Goal: Find specific page/section: Find specific page/section

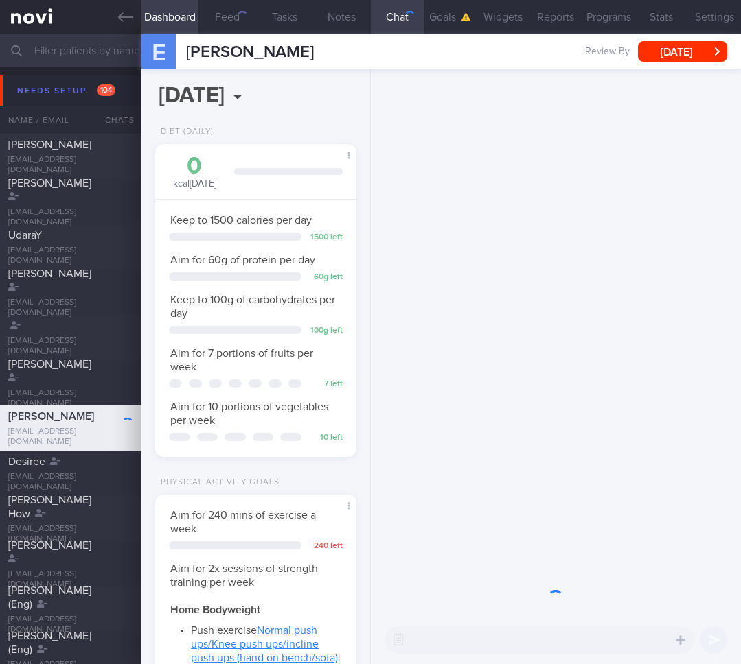
scroll to position [91, 182]
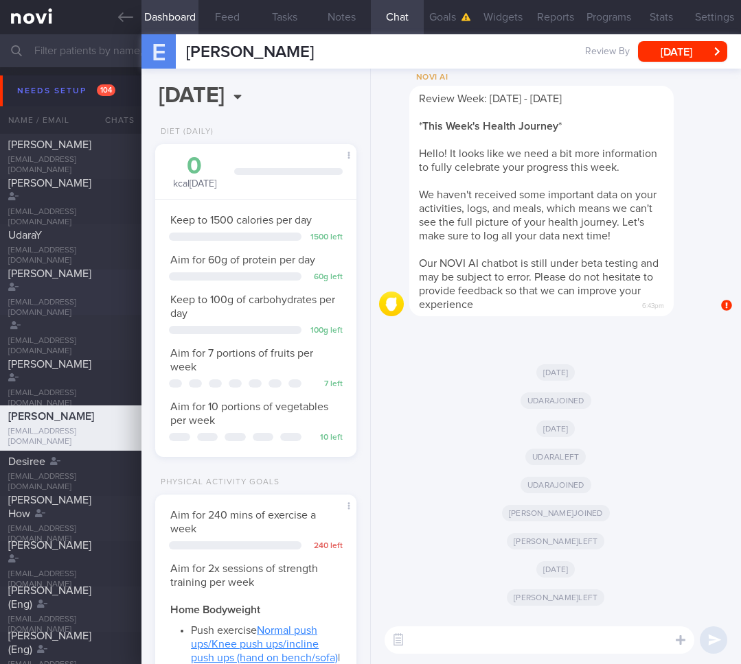
click at [52, 292] on div "[PERSON_NAME]" at bounding box center [68, 280] width 121 height 27
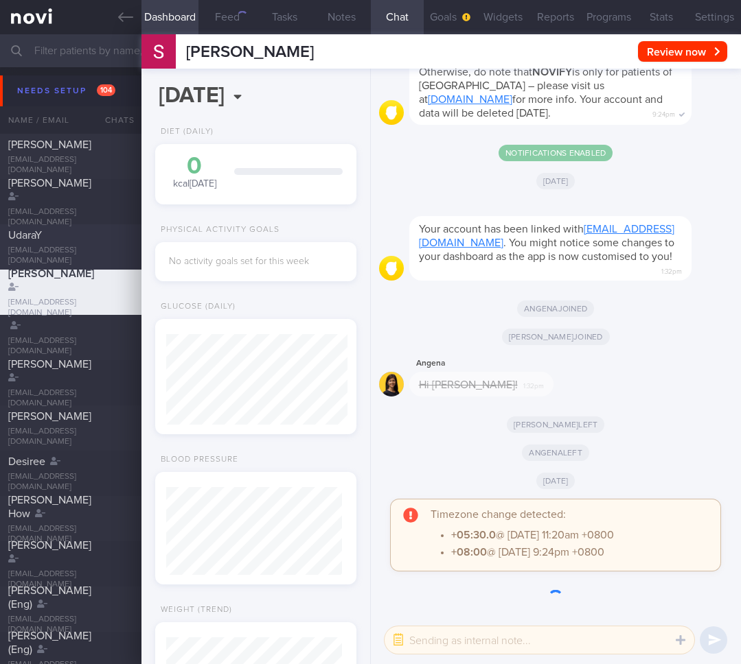
scroll to position [88, 176]
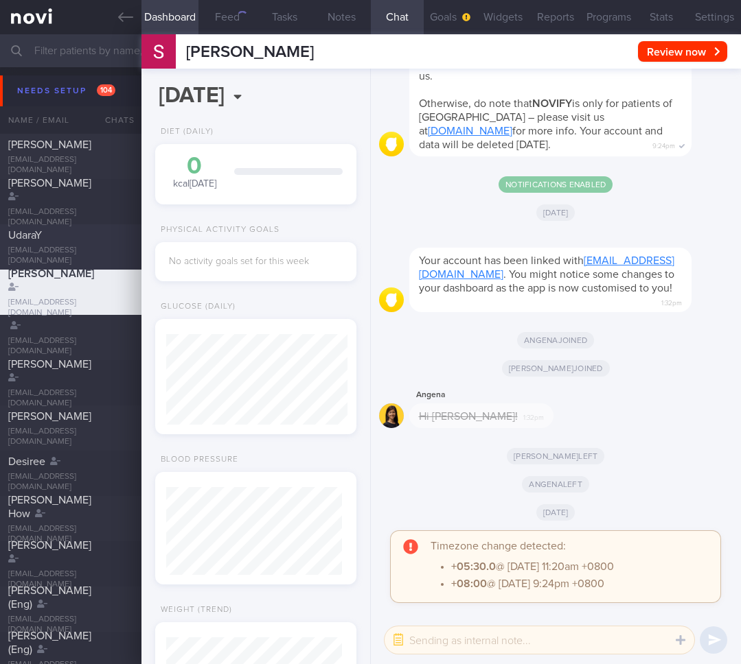
click at [72, 238] on div "UdaraY" at bounding box center [68, 236] width 121 height 14
type input "user"
select select "7"
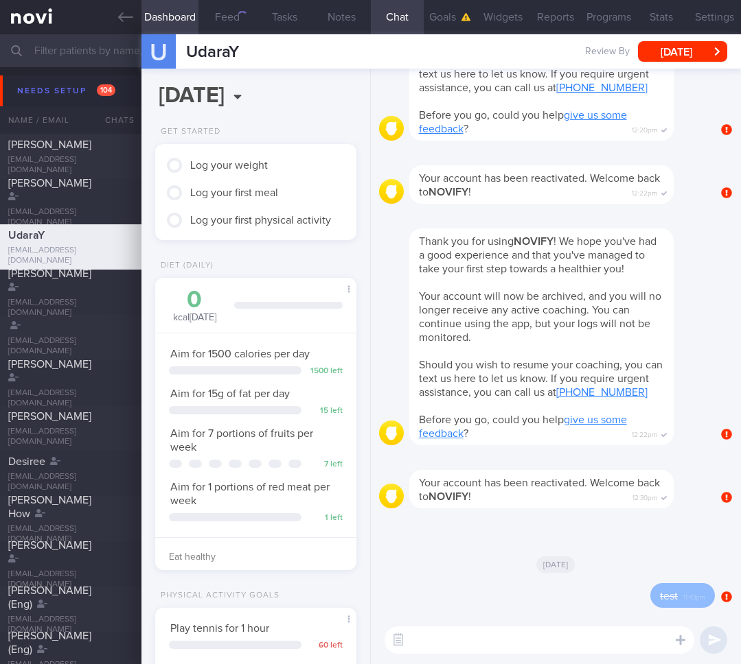
scroll to position [686332, 686264]
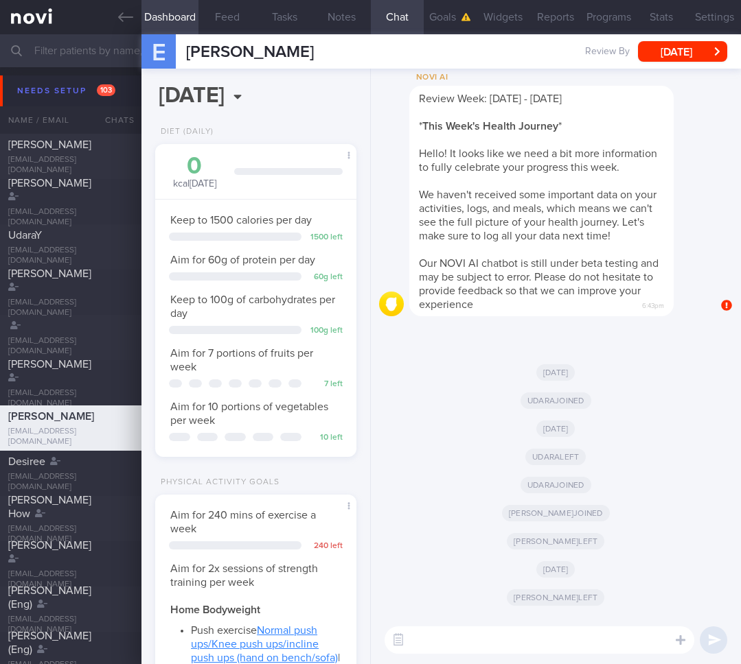
scroll to position [91, 182]
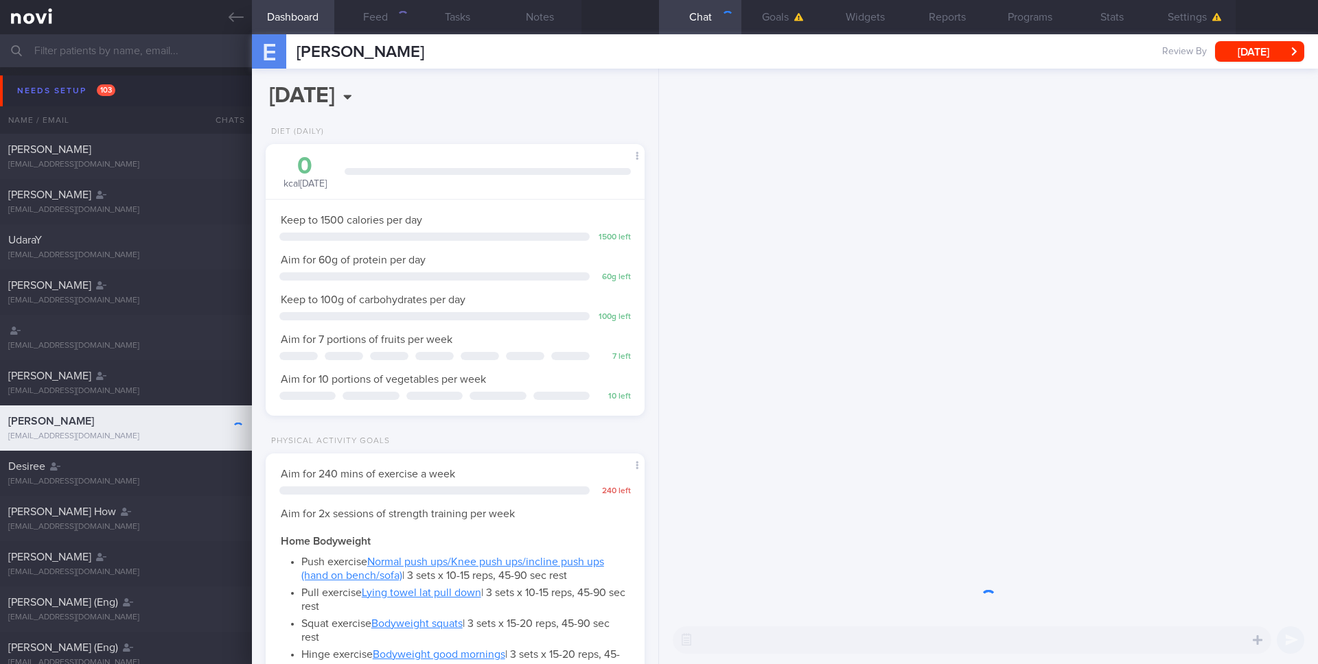
scroll to position [180, 360]
click at [122, 43] on input "text" at bounding box center [659, 50] width 1318 height 33
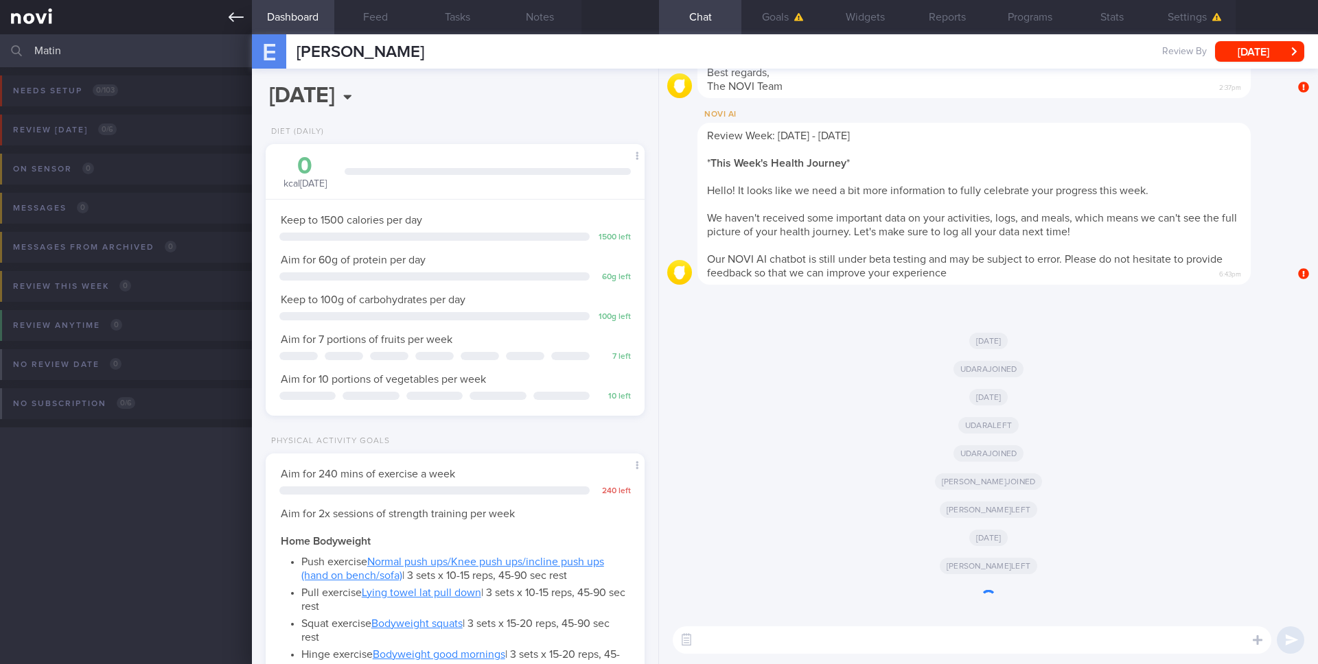
type input "Matin"
click at [235, 21] on icon at bounding box center [236, 17] width 15 height 15
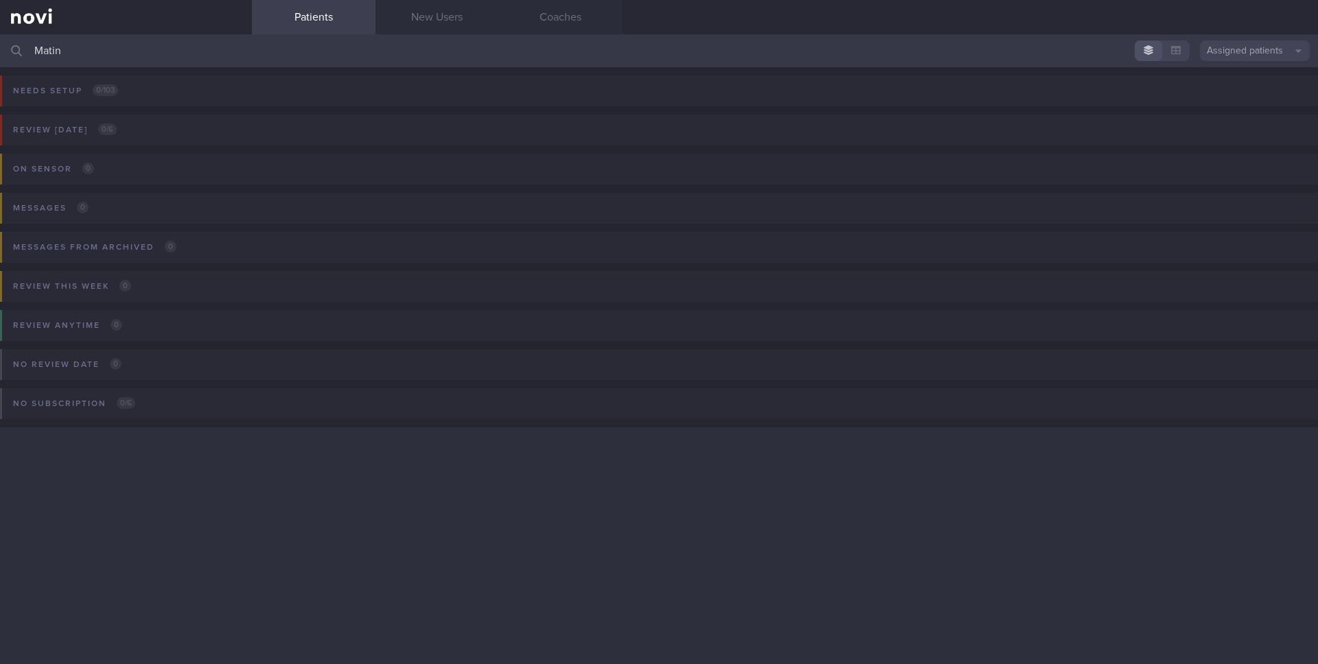
click at [1204, 57] on button "Assigned patients" at bounding box center [1255, 50] width 110 height 21
click at [1205, 102] on button "All active patients" at bounding box center [1255, 94] width 110 height 21
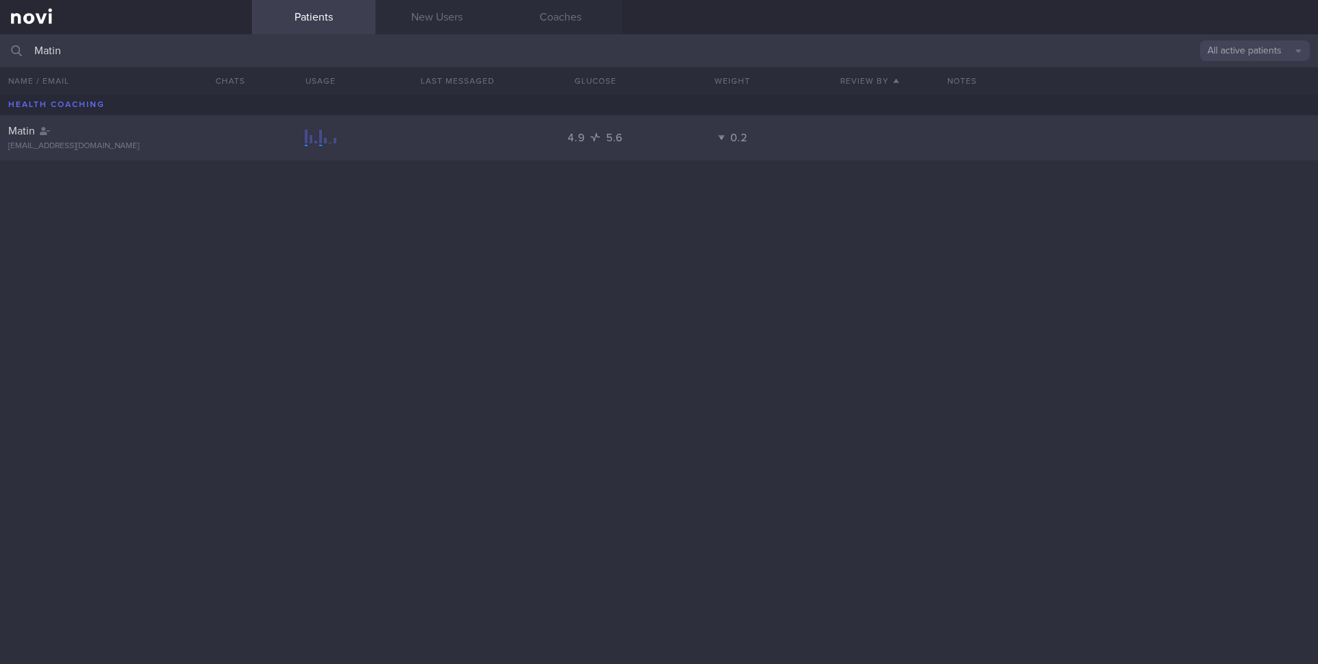
click at [161, 132] on div "Matin" at bounding box center [124, 131] width 232 height 14
select select "8"
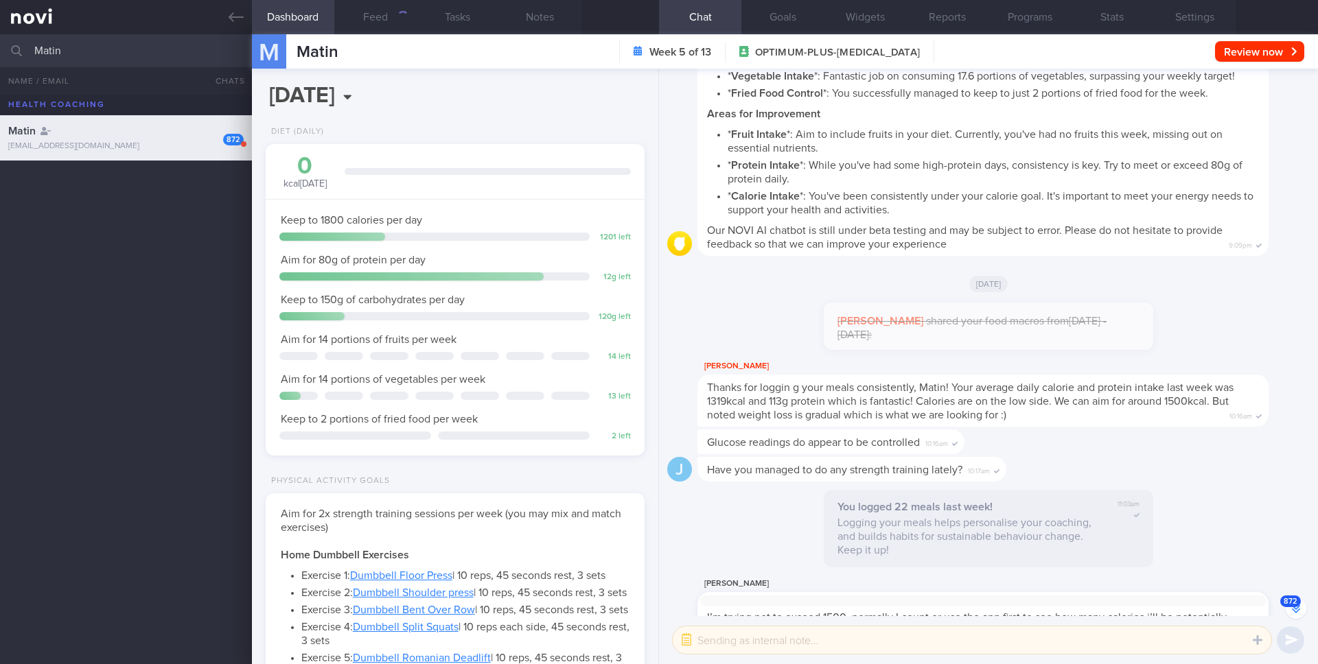
scroll to position [-59650, 0]
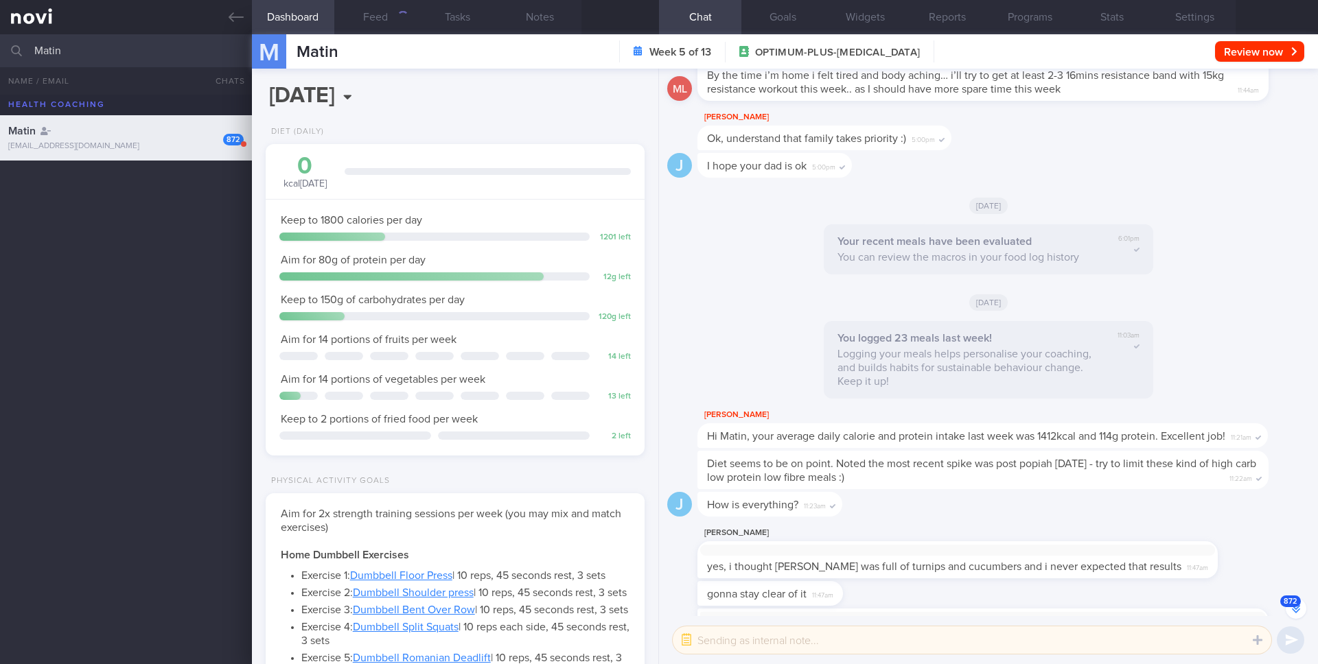
click at [1296, 607] on button "872" at bounding box center [1296, 609] width 21 height 21
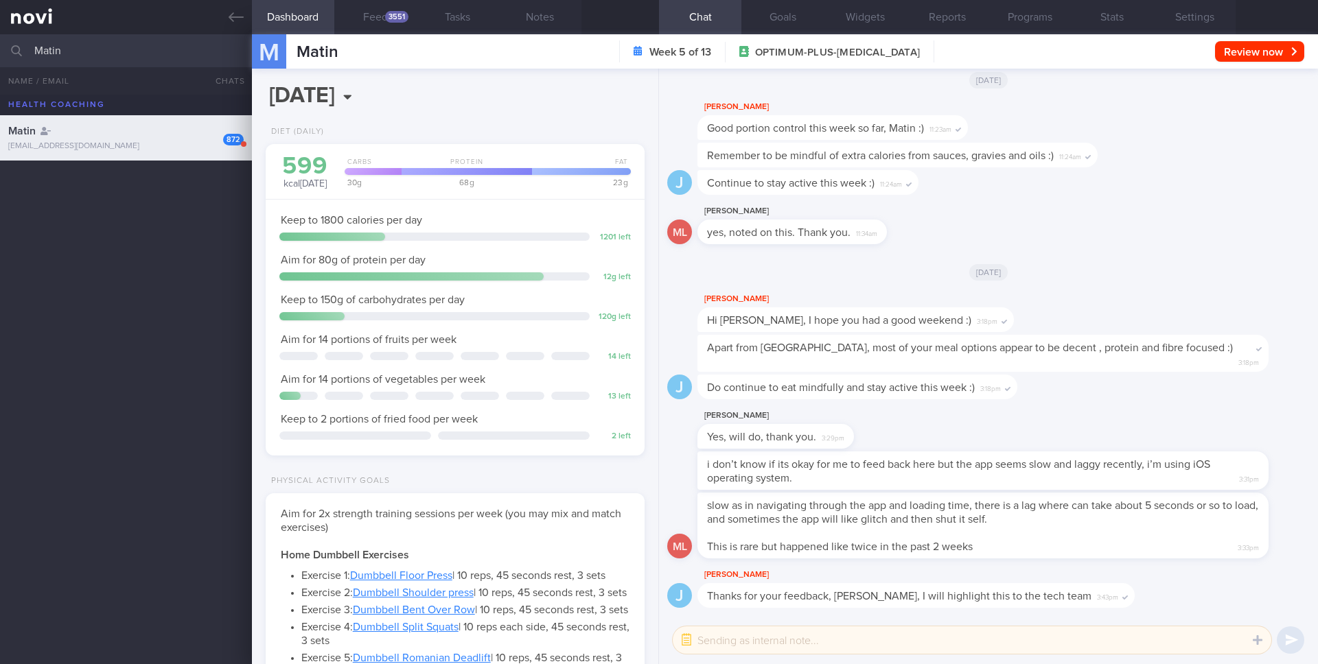
scroll to position [0, 0]
click at [1205, 12] on button "Settings" at bounding box center [1194, 17] width 82 height 34
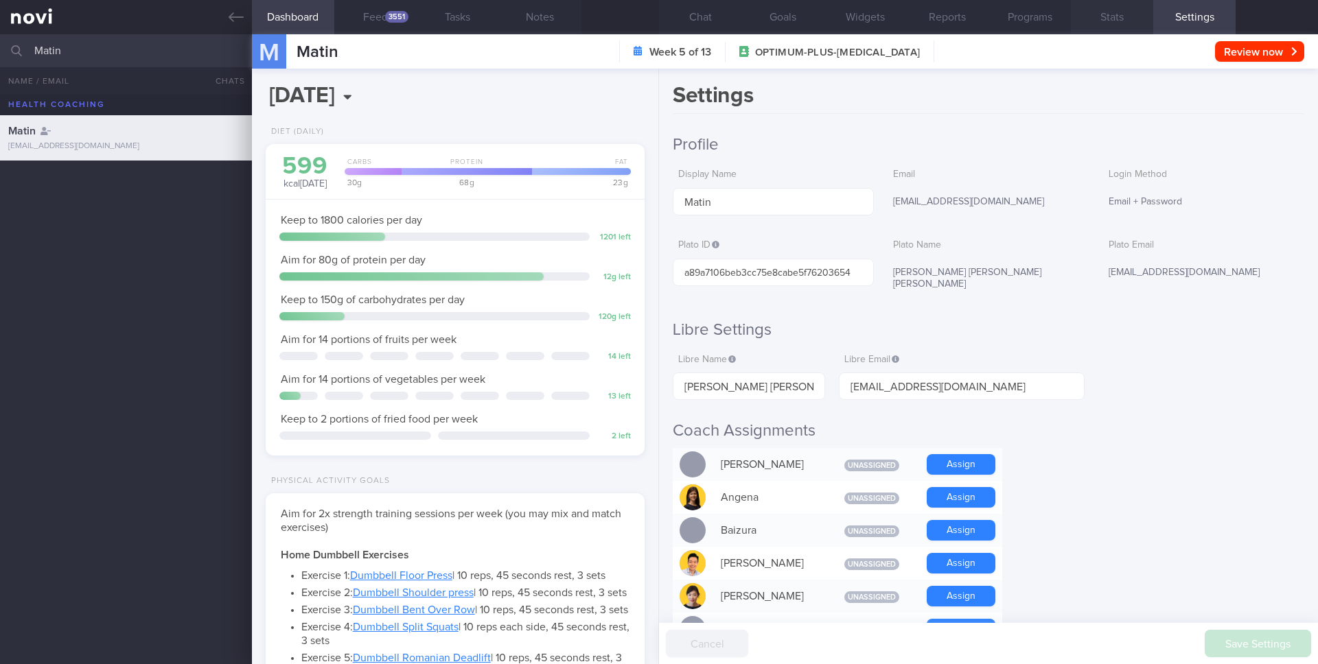
click at [1133, 19] on button "Stats" at bounding box center [1112, 17] width 82 height 34
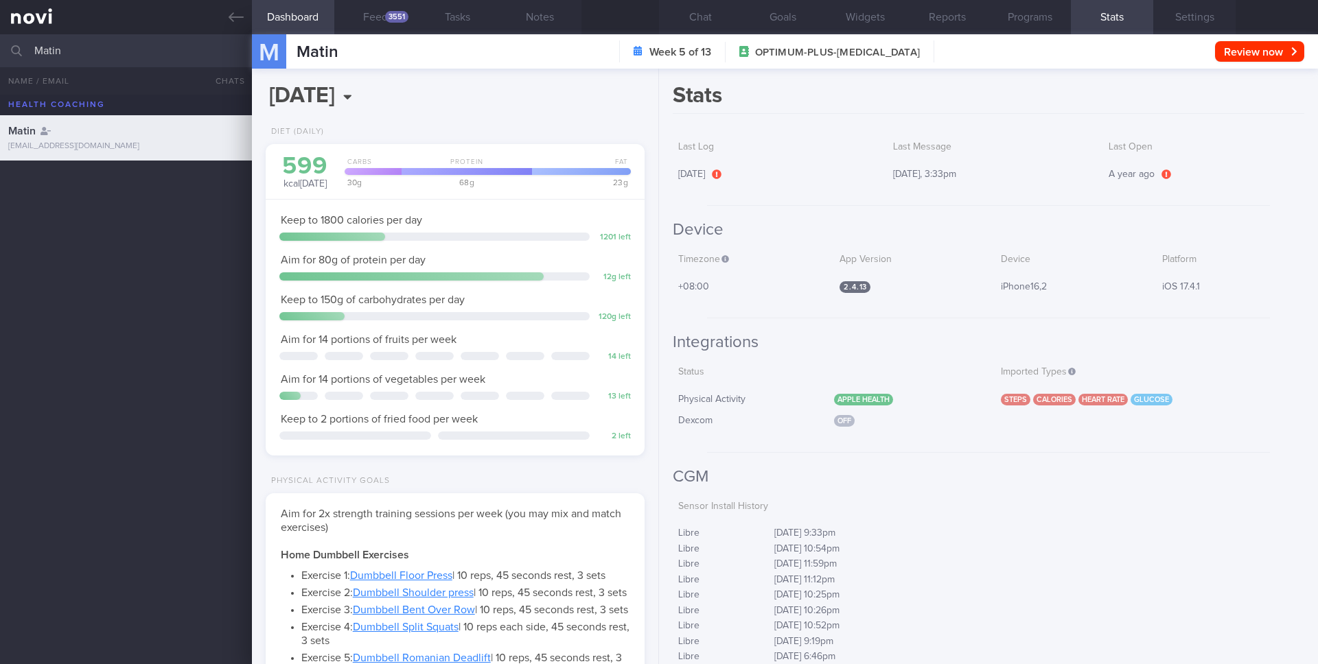
click at [1052, 229] on h2 "Device" at bounding box center [989, 230] width 632 height 21
click at [372, 14] on button "Feed 3551" at bounding box center [375, 17] width 82 height 34
